Goal: Task Accomplishment & Management: Complete application form

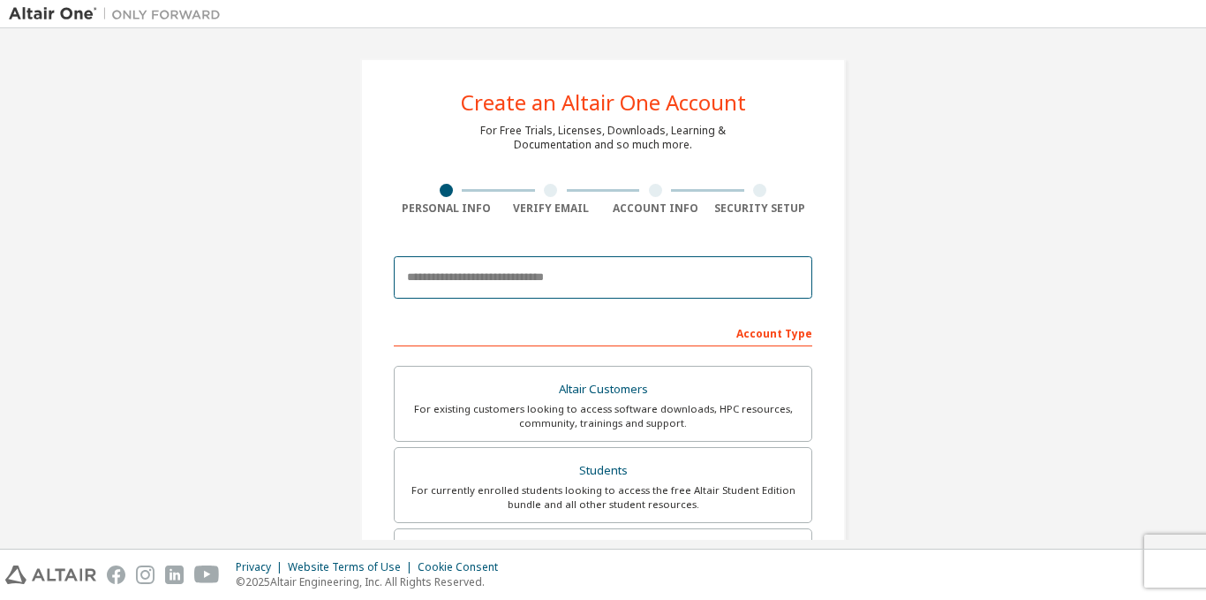
click at [542, 286] on input "email" at bounding box center [603, 277] width 419 height 42
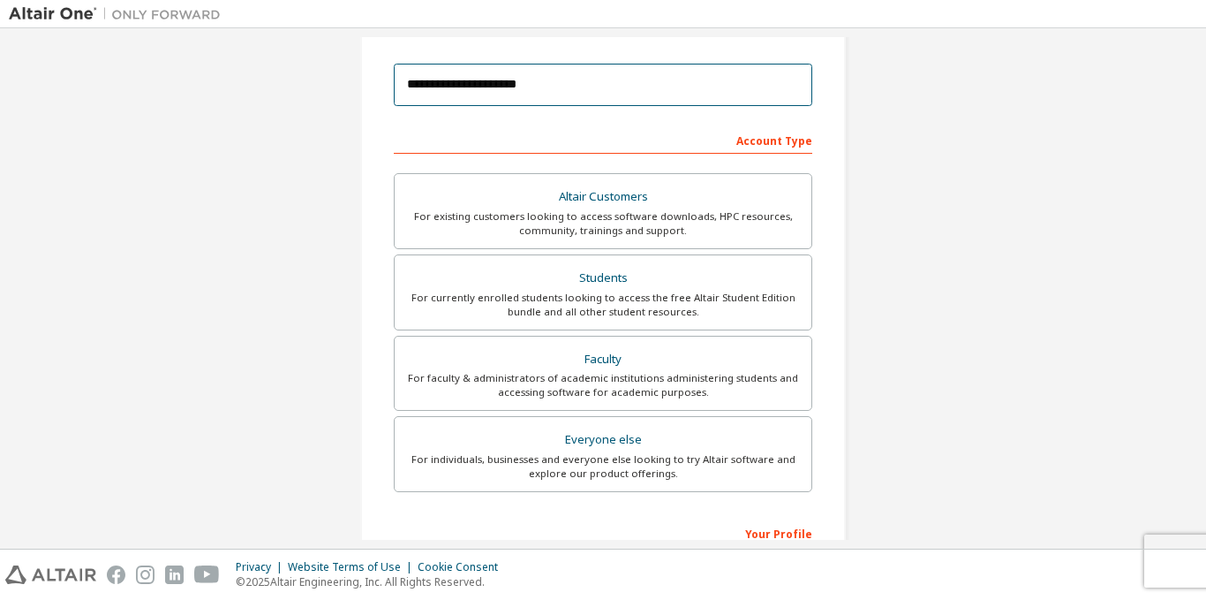
scroll to position [194, 0]
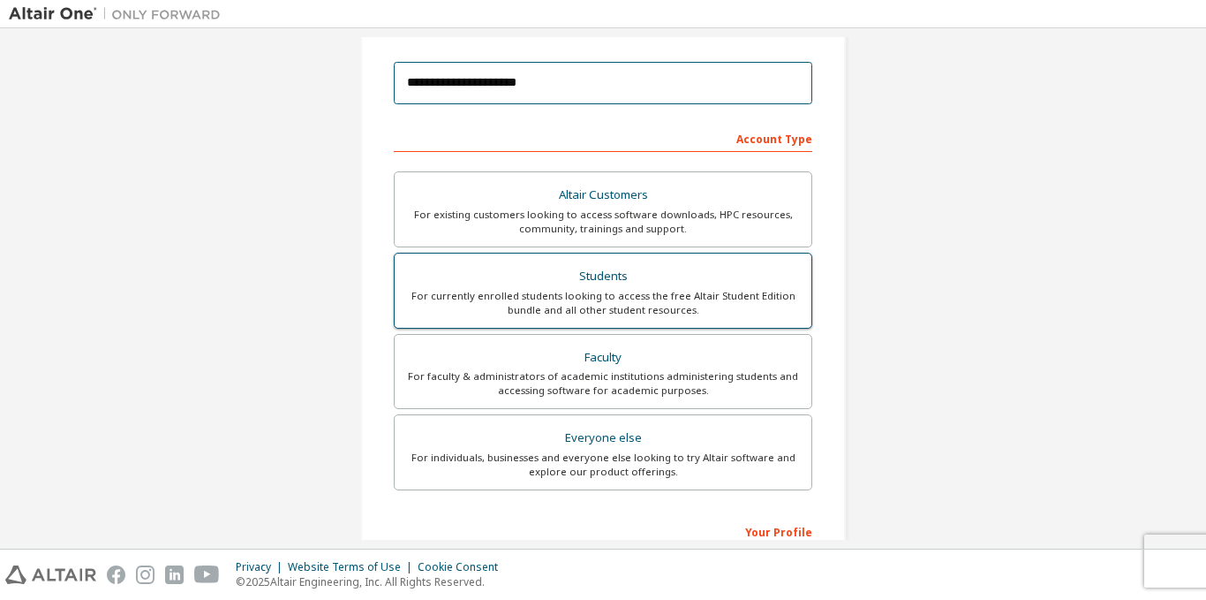
type input "**********"
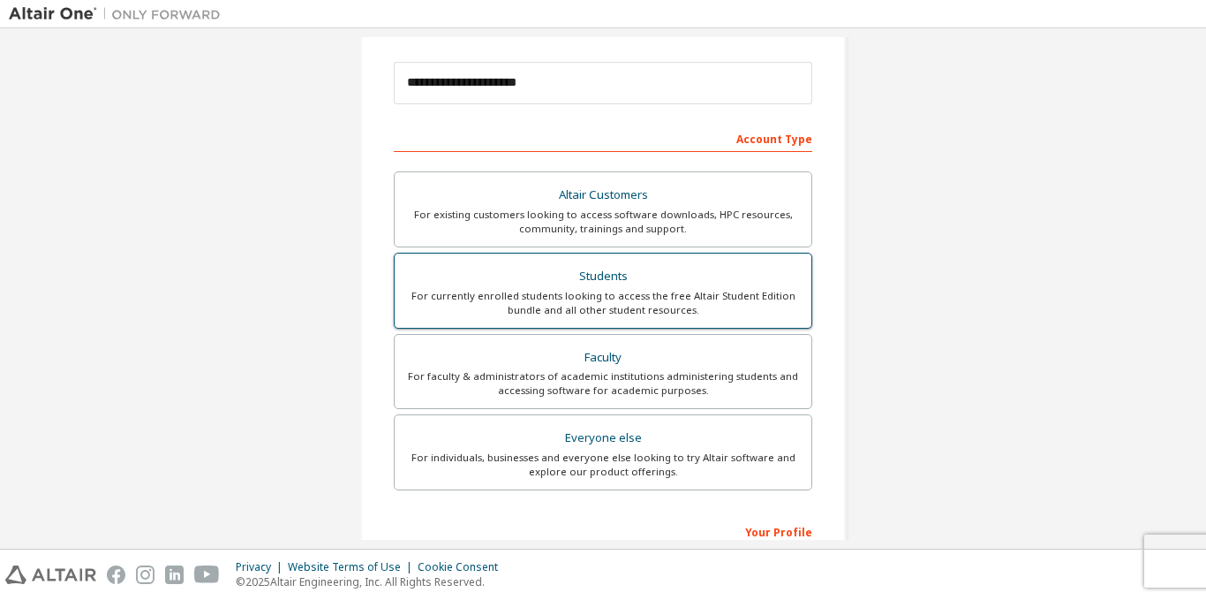
click at [667, 267] on div "Students" at bounding box center [603, 276] width 396 height 25
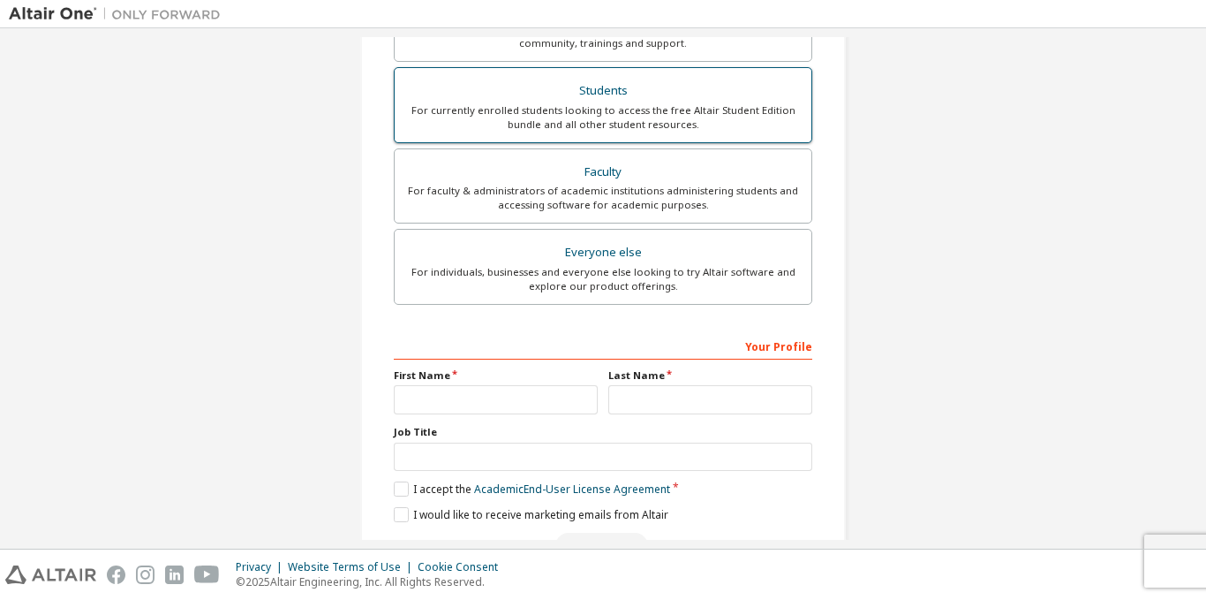
scroll to position [433, 0]
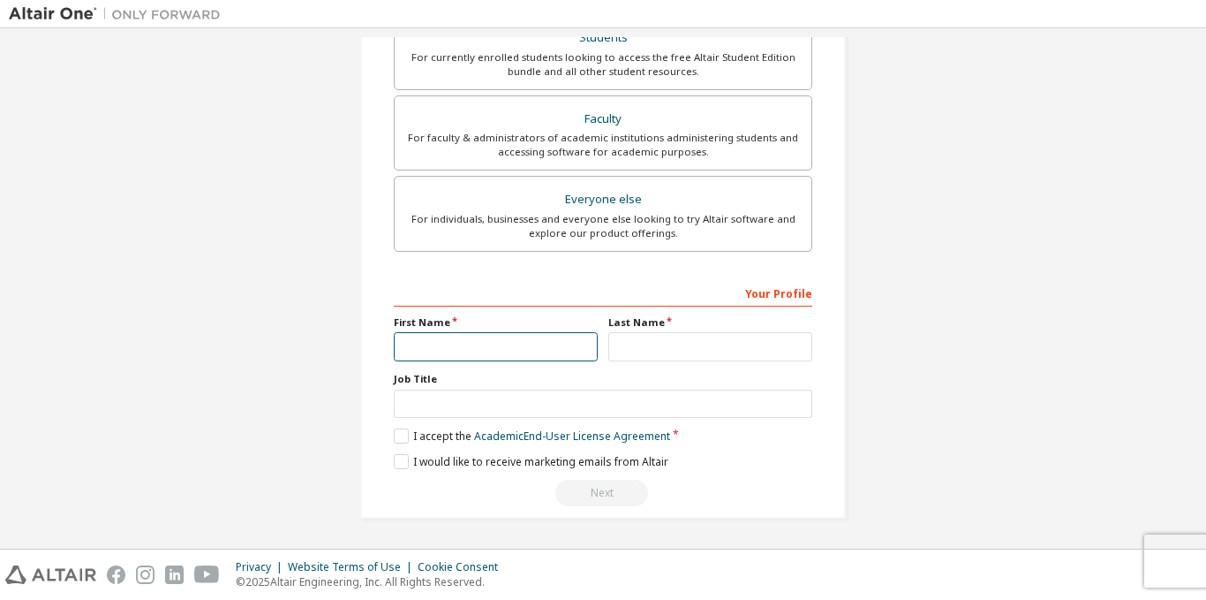
click at [479, 345] on input "text" at bounding box center [496, 346] width 204 height 29
type input "*******"
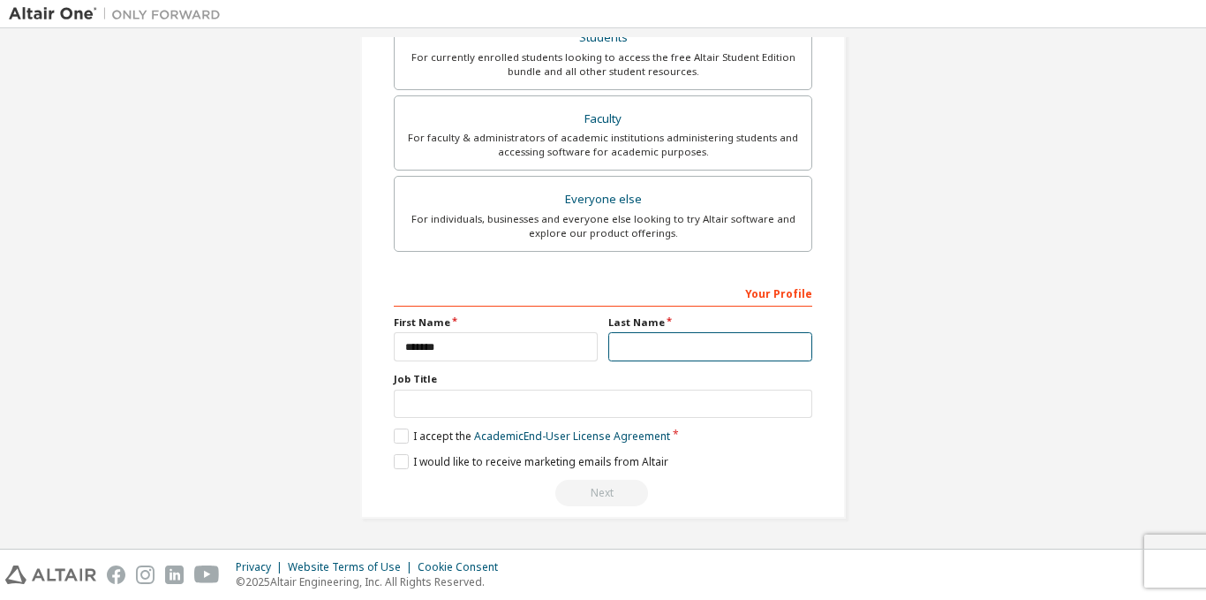
click at [743, 344] on input "text" at bounding box center [710, 346] width 204 height 29
type input "******"
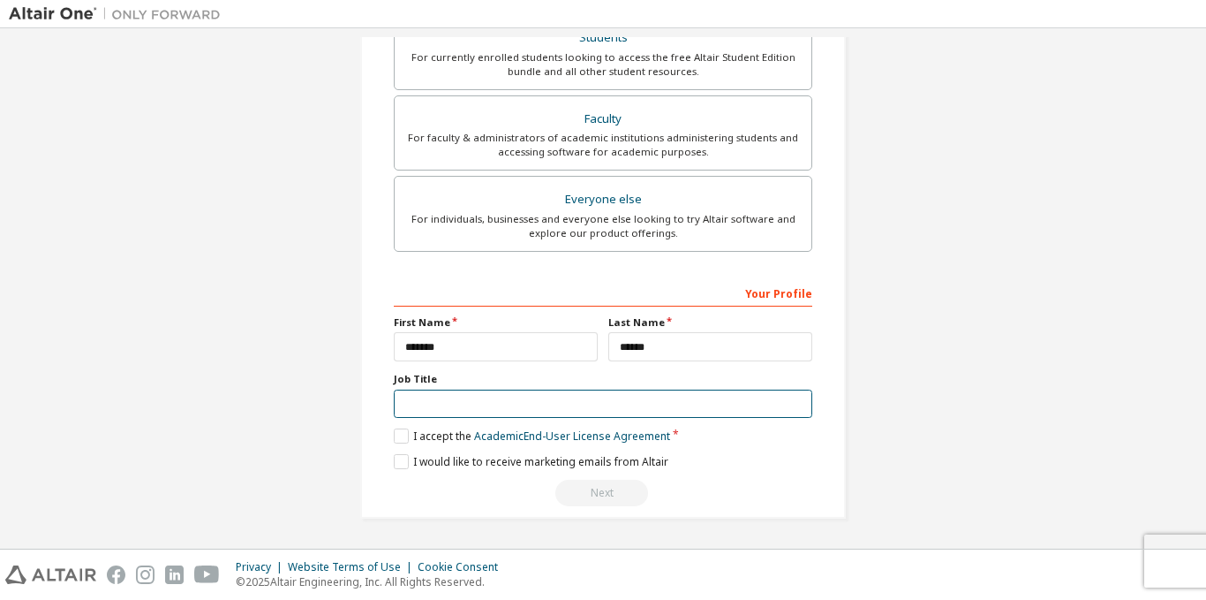
click at [579, 411] on input "text" at bounding box center [603, 403] width 419 height 29
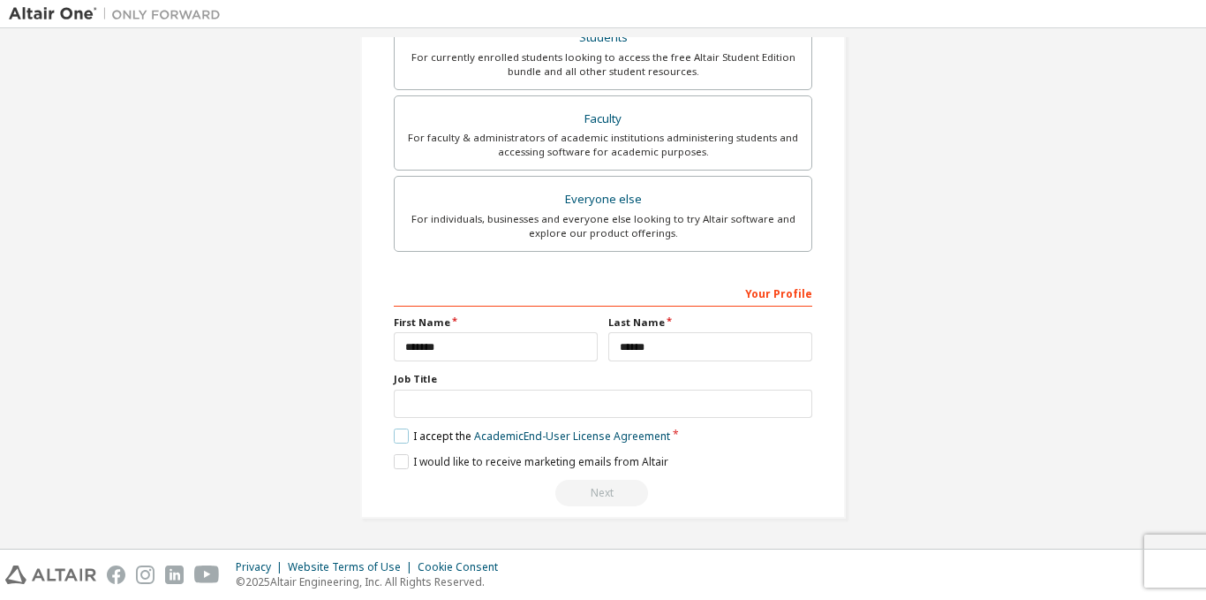
click at [403, 441] on label "I accept the Academic End-User License Agreement" at bounding box center [532, 435] width 276 height 15
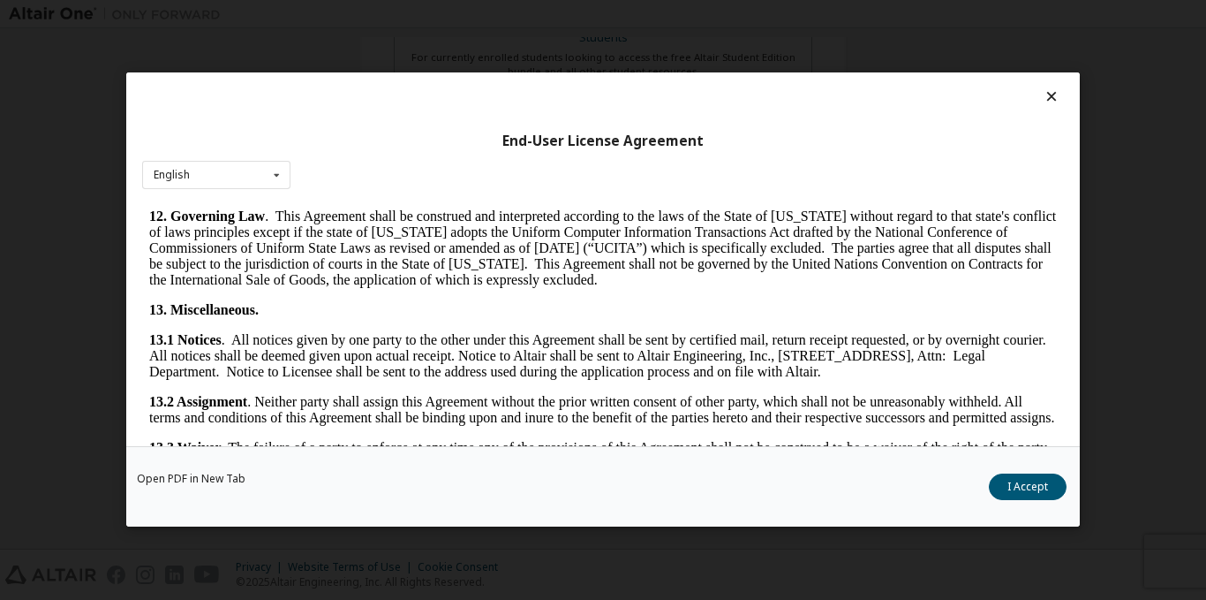
scroll to position [2914, 0]
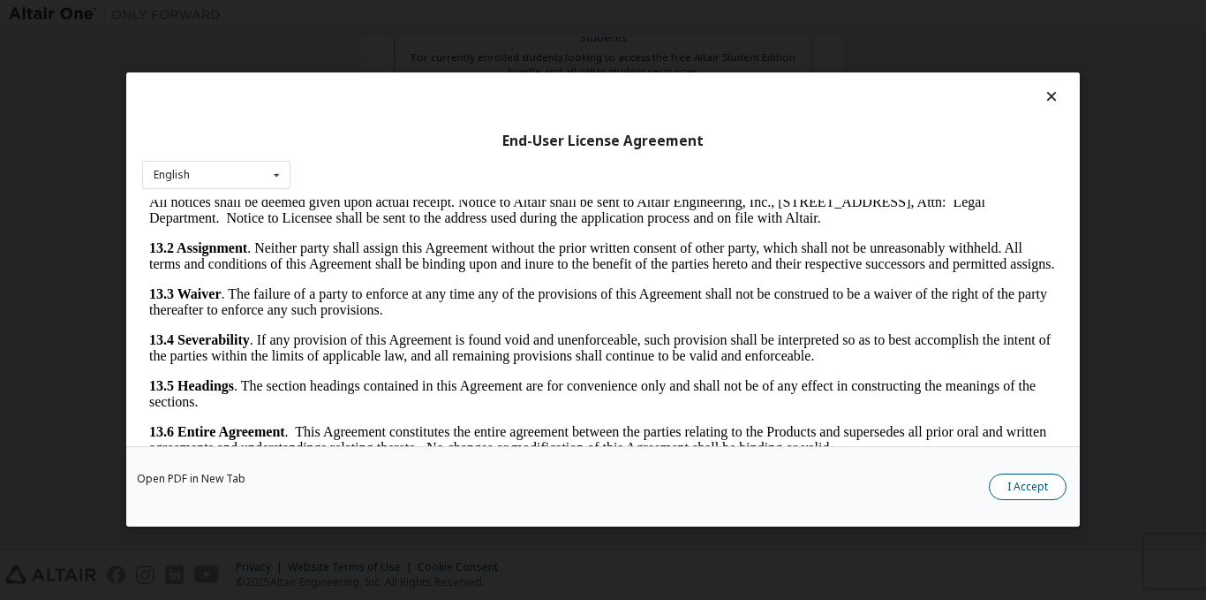
click at [1022, 481] on button "I Accept" at bounding box center [1028, 487] width 78 height 26
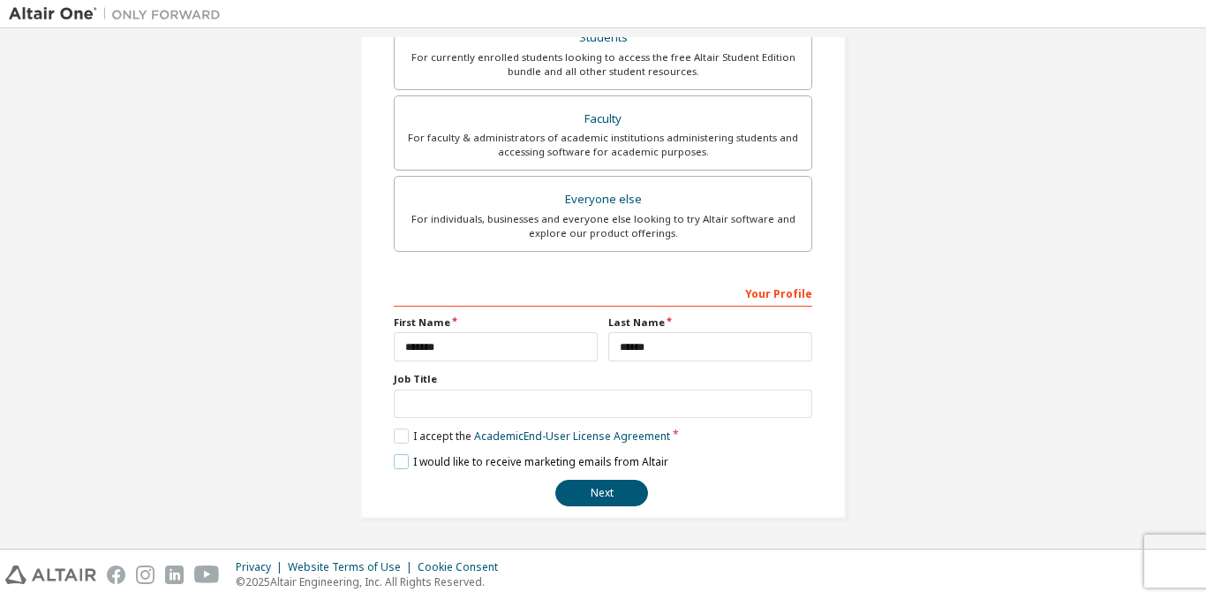
click at [397, 464] on label "I would like to receive marketing emails from Altair" at bounding box center [531, 461] width 275 height 15
click at [599, 493] on button "Next" at bounding box center [601, 492] width 93 height 26
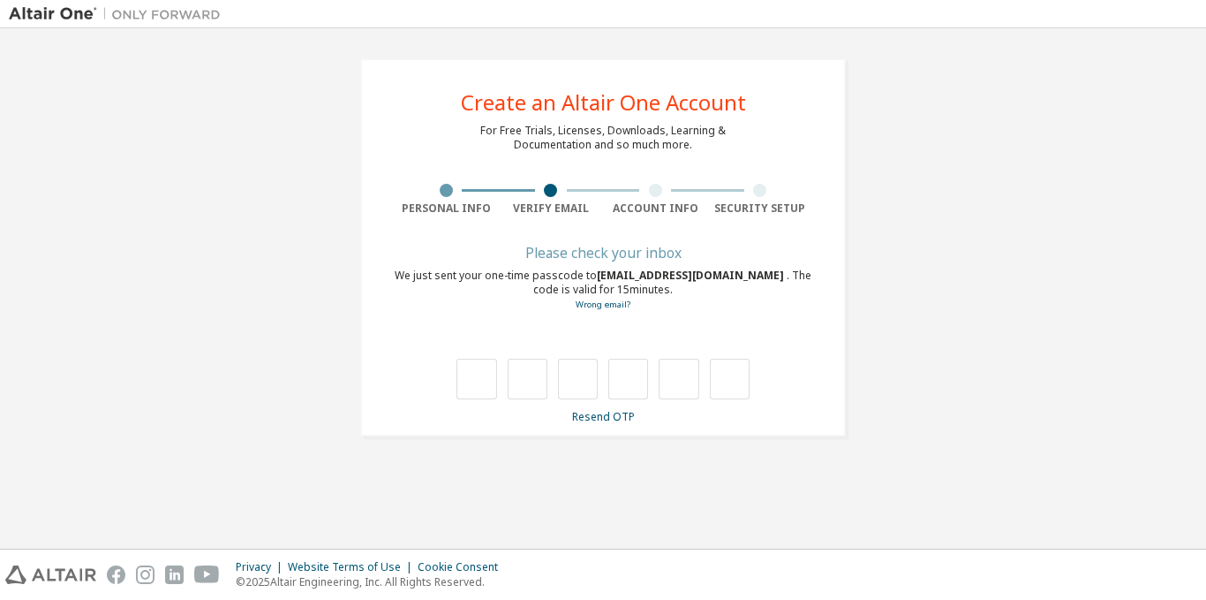
scroll to position [0, 0]
type input "*"
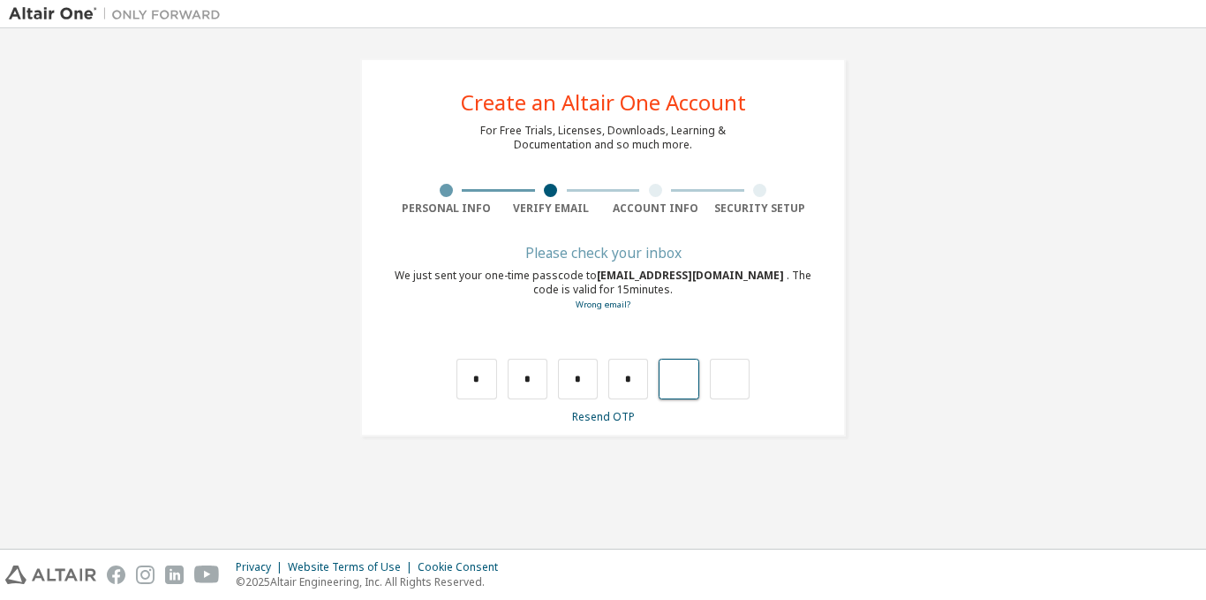
type input "*"
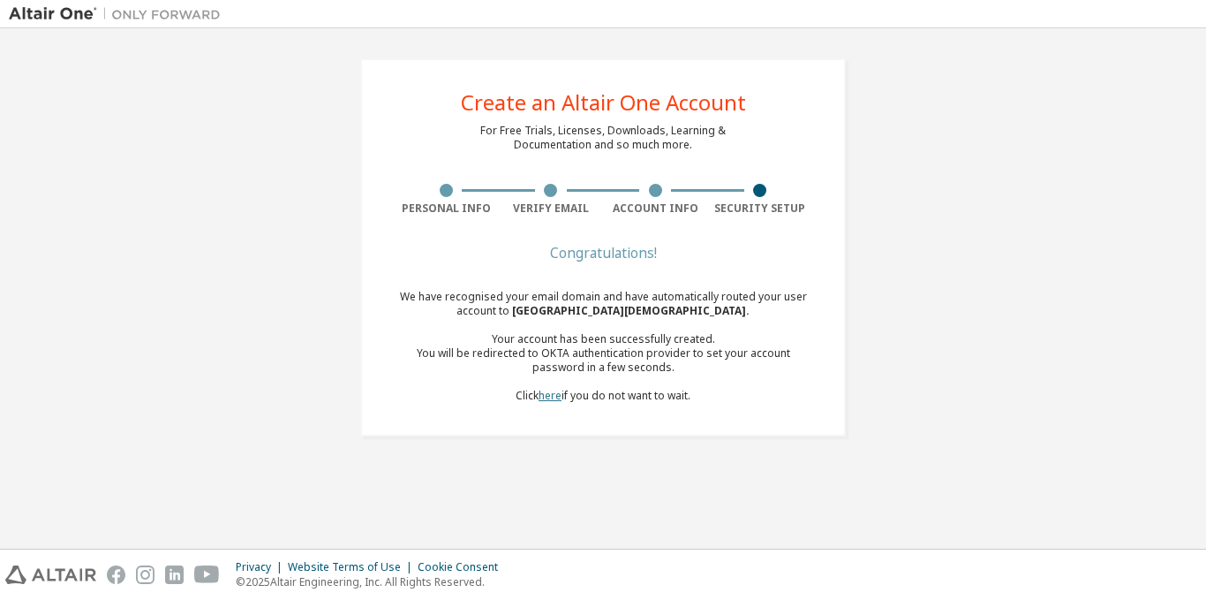
click at [555, 397] on link "here" at bounding box center [550, 395] width 23 height 15
